Goal: Download file/media

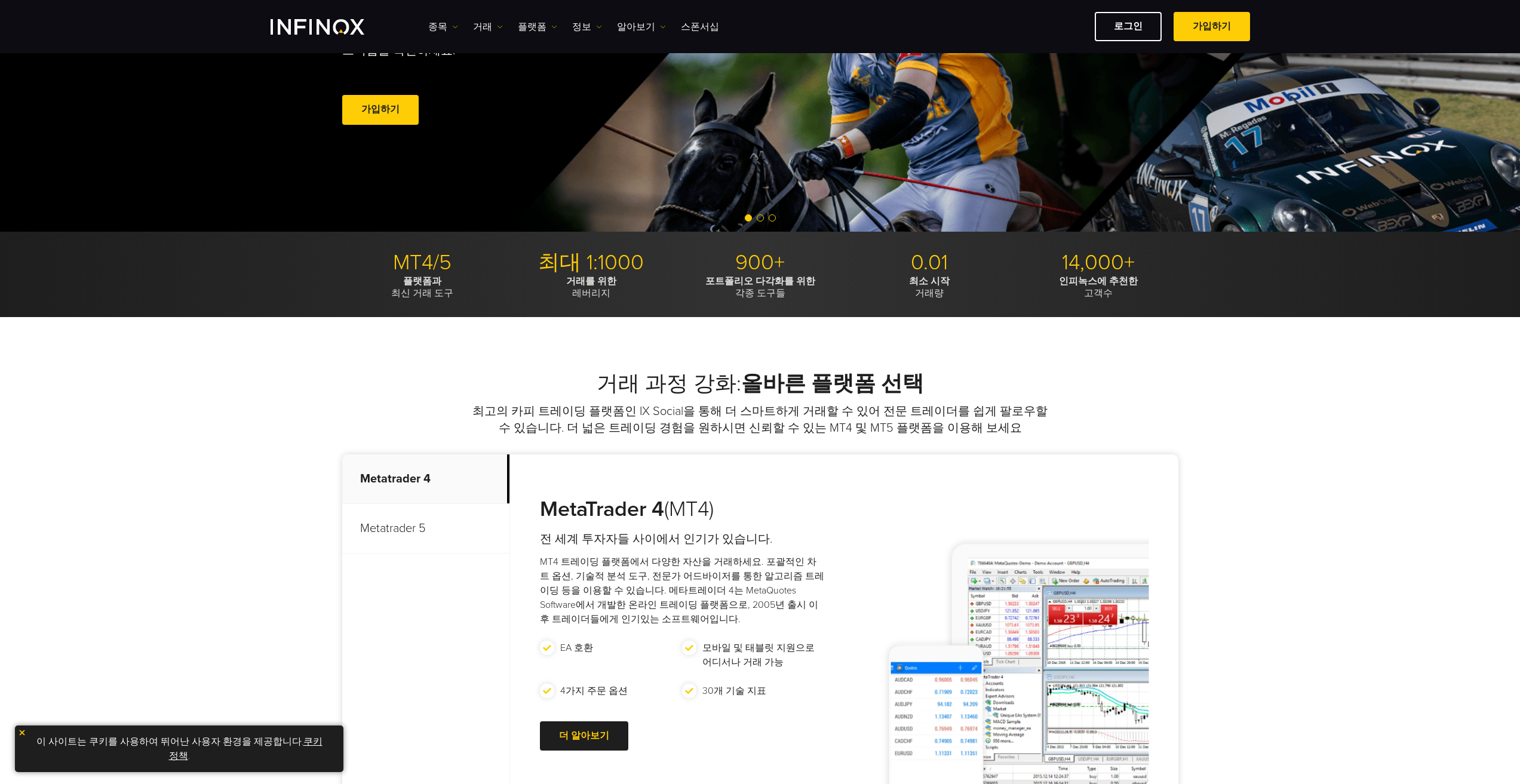
scroll to position [179, 0]
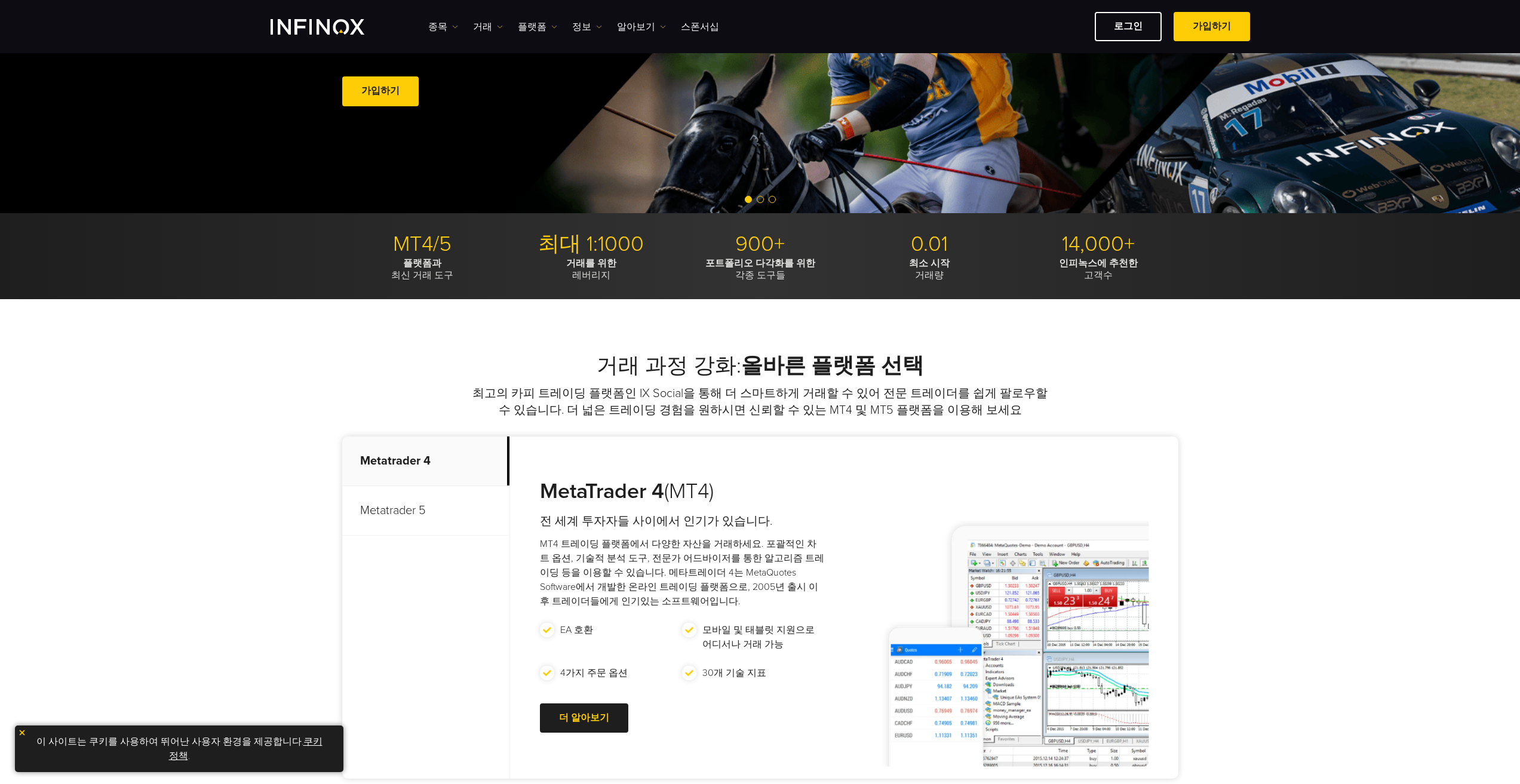
click at [402, 510] on p "Metatrader 5" at bounding box center [426, 510] width 167 height 49
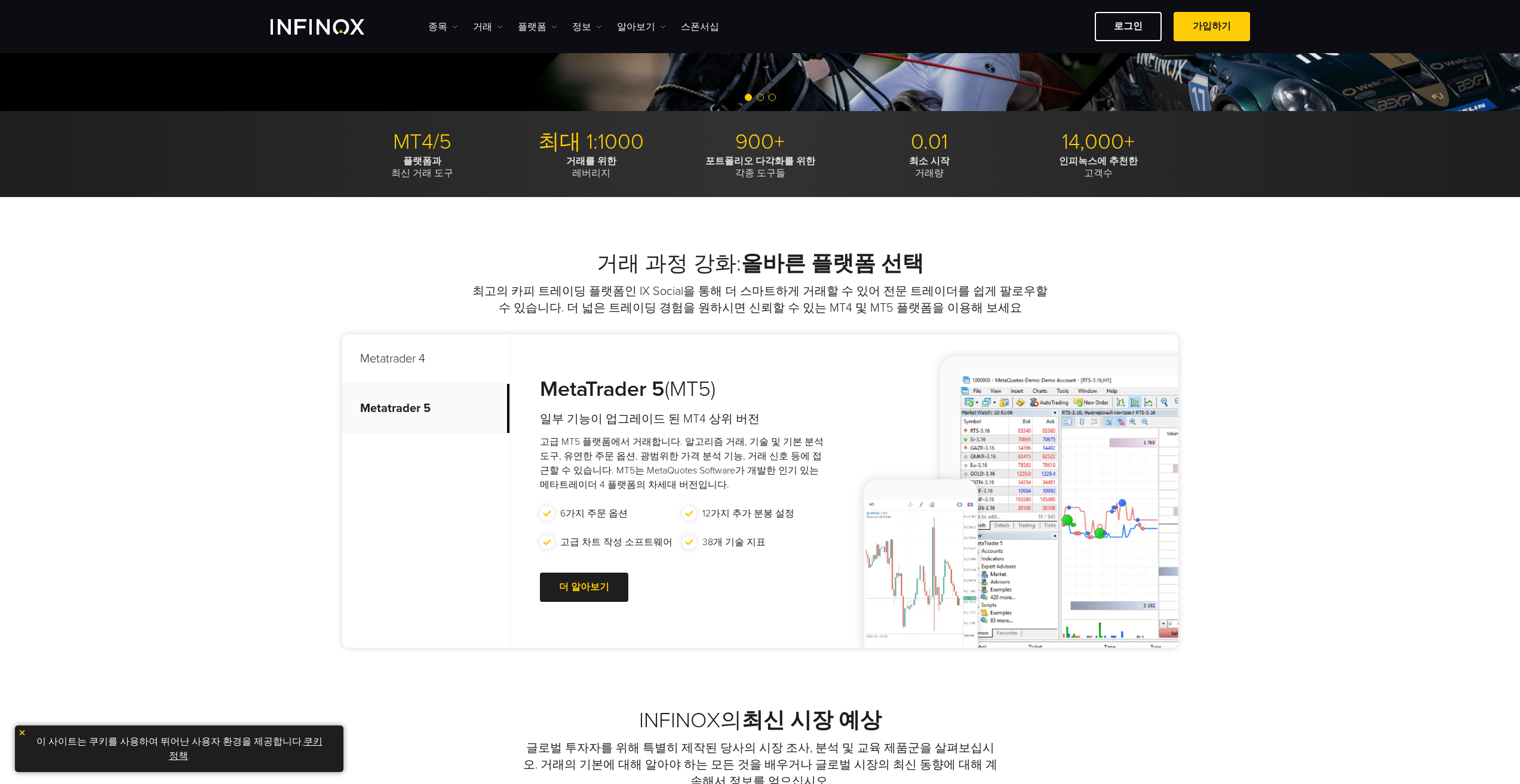
scroll to position [299, 0]
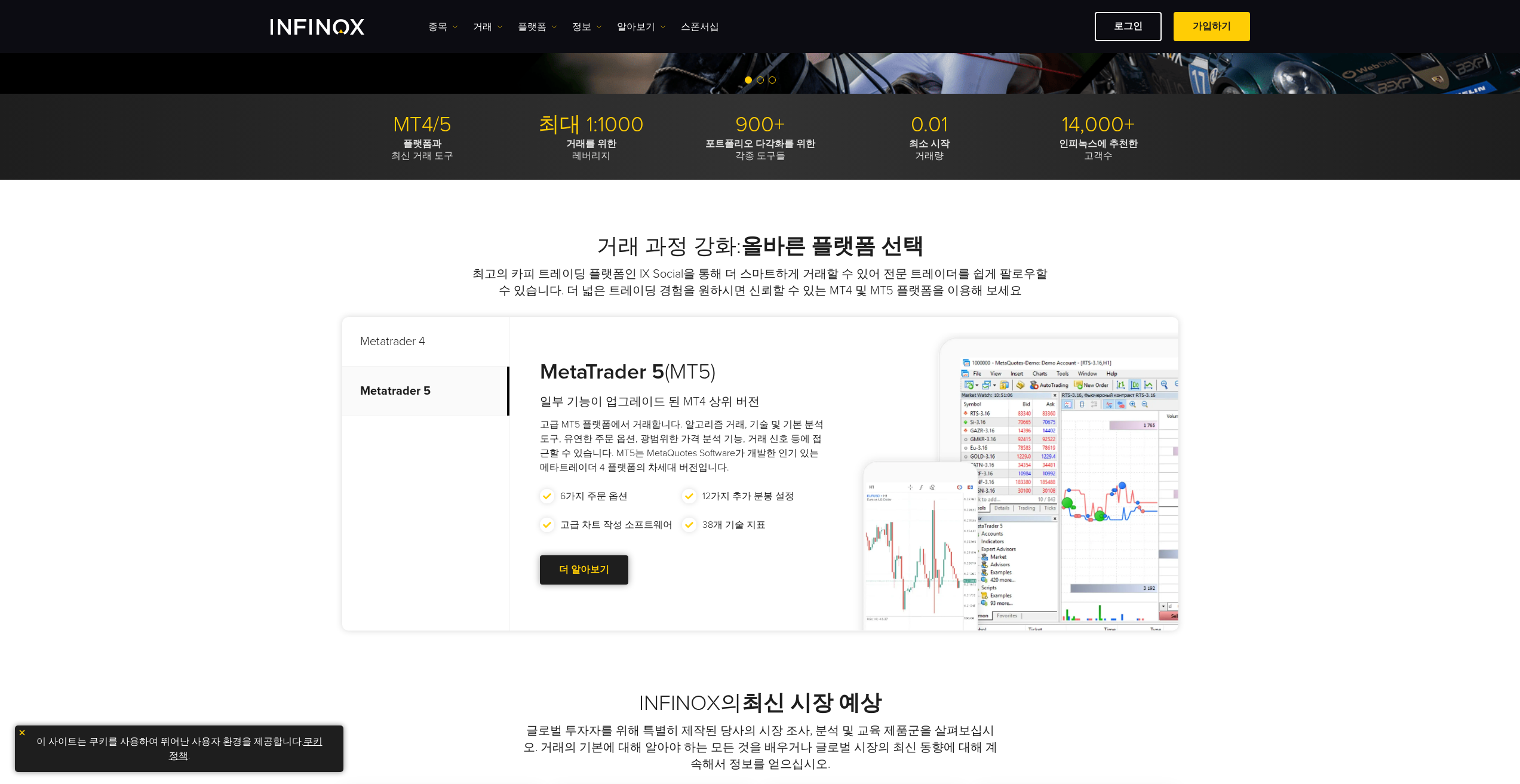
click at [584, 570] on div at bounding box center [584, 570] width 0 height 0
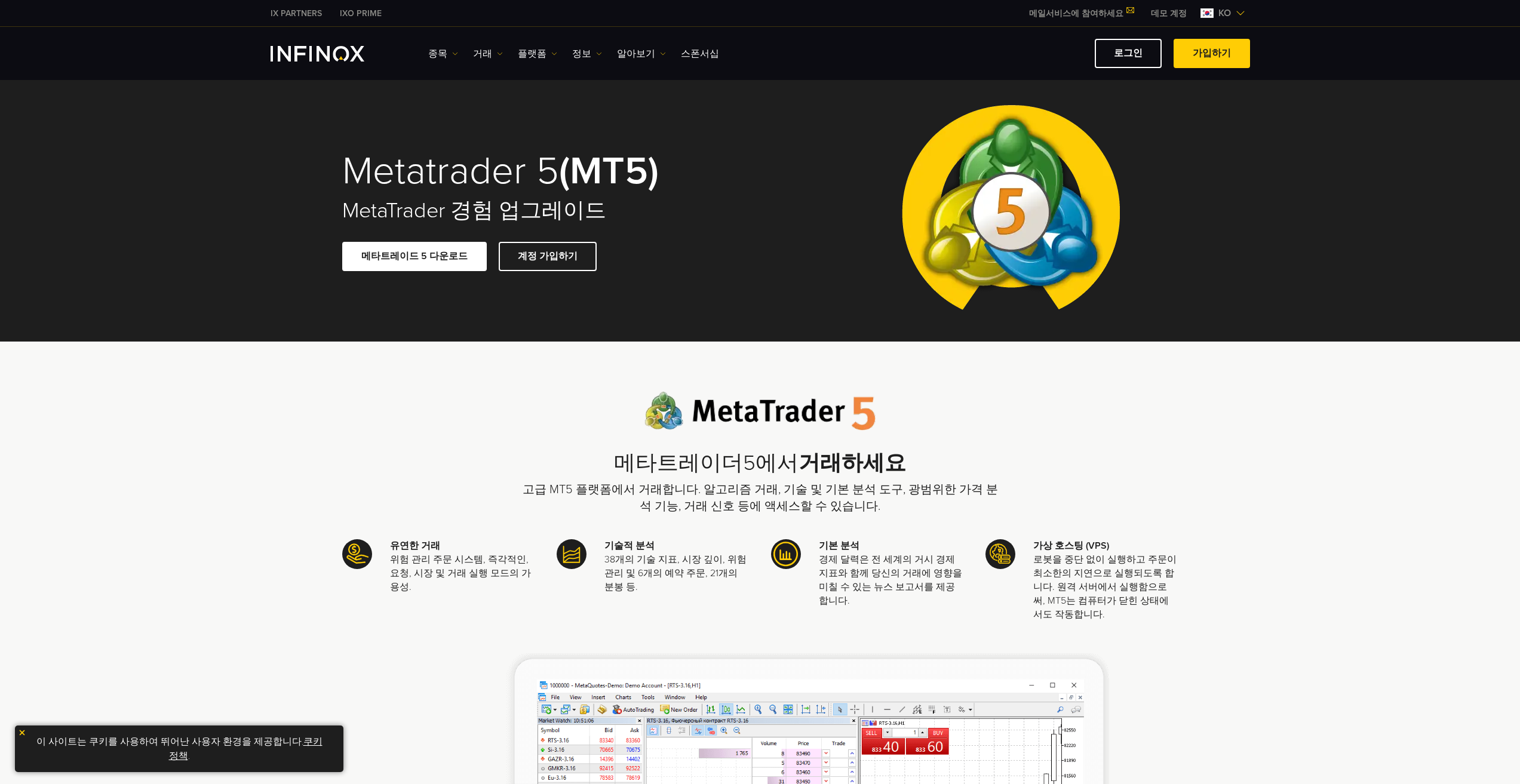
click at [300, 742] on link "쿠키 정책" at bounding box center [246, 749] width 153 height 27
click at [415, 260] on link "메타트레이드 5 다운로드" at bounding box center [415, 257] width 145 height 30
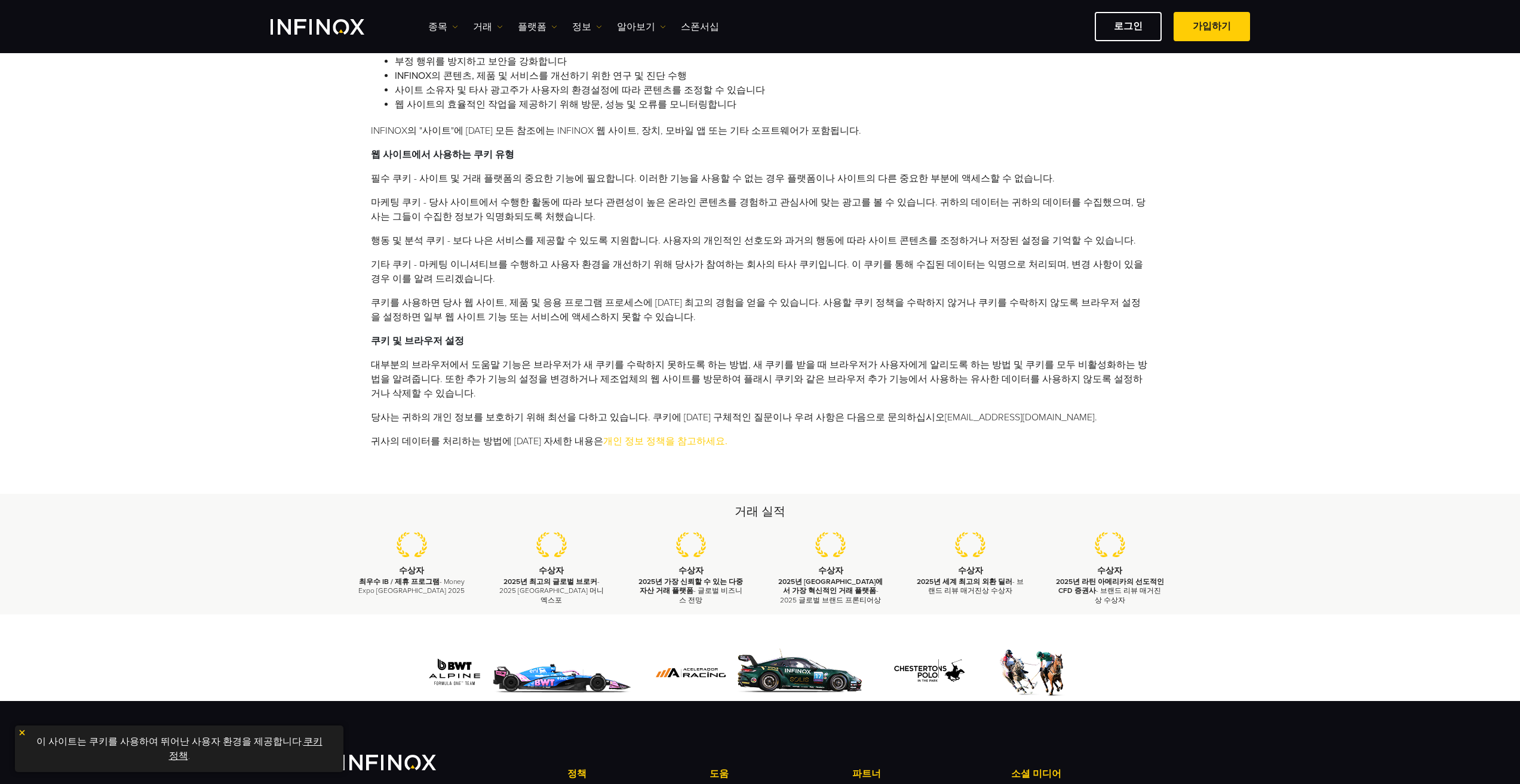
click at [21, 734] on img at bounding box center [21, 732] width 8 height 8
